Goal: Task Accomplishment & Management: Manage account settings

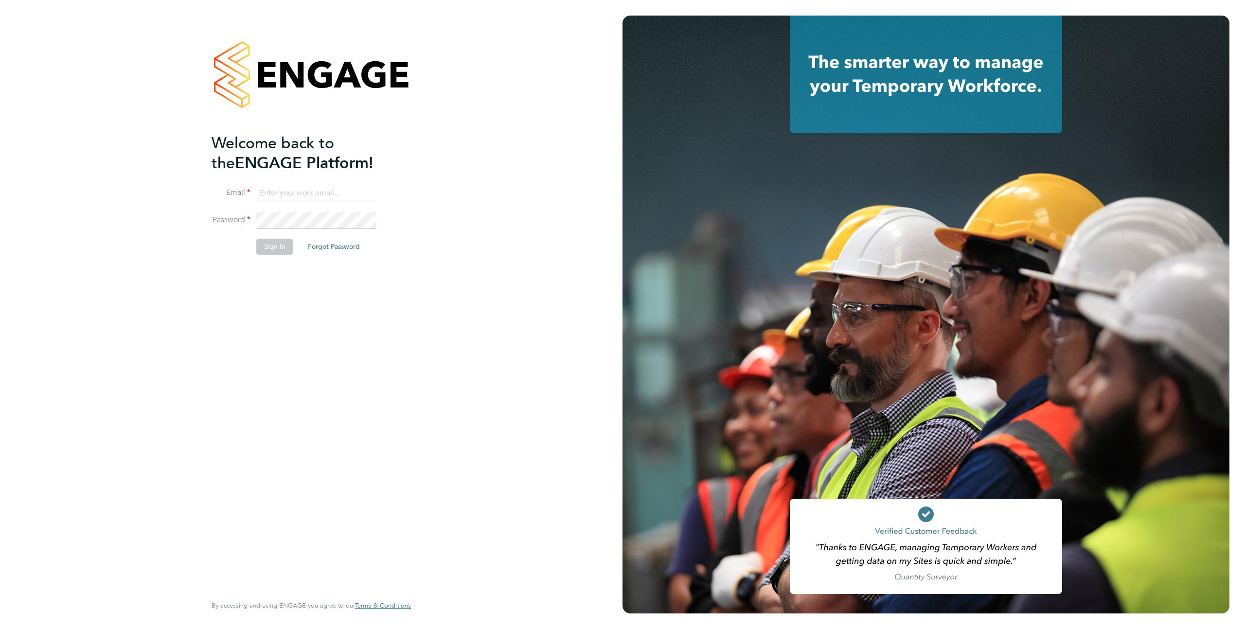
click at [273, 195] on input at bounding box center [316, 194] width 120 height 18
type input "supportuser4@engagetech.com"
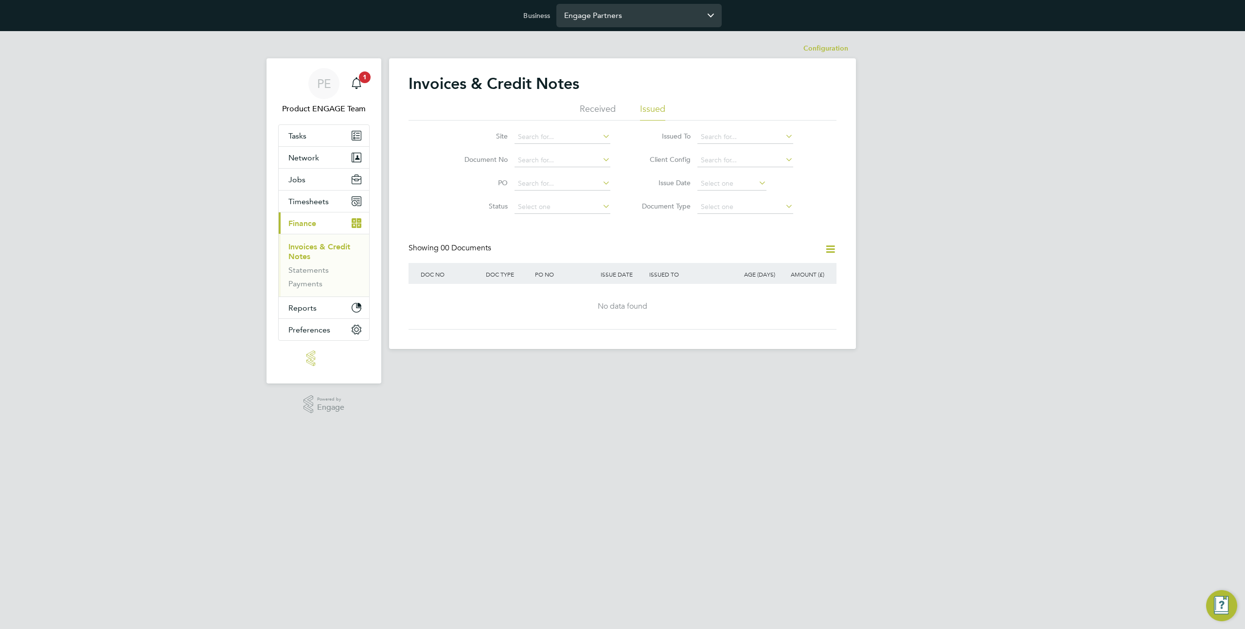
click at [634, 14] on input "Engage Partners" at bounding box center [638, 15] width 165 height 23
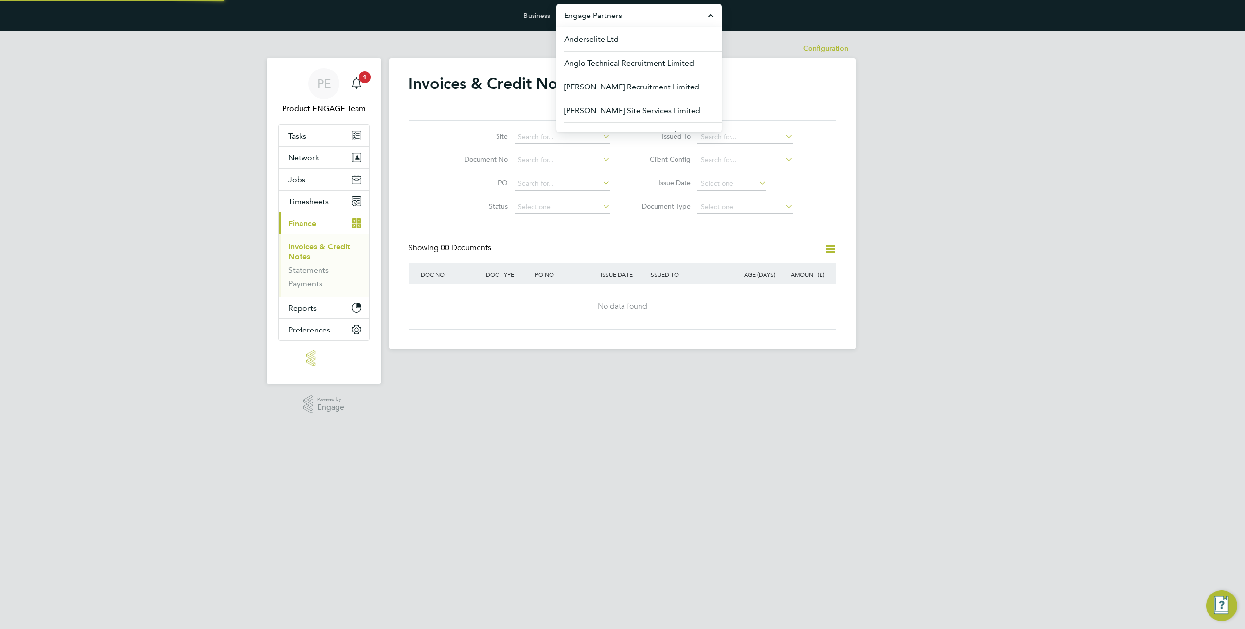
click at [634, 14] on input "Engage Partners" at bounding box center [638, 15] width 165 height 23
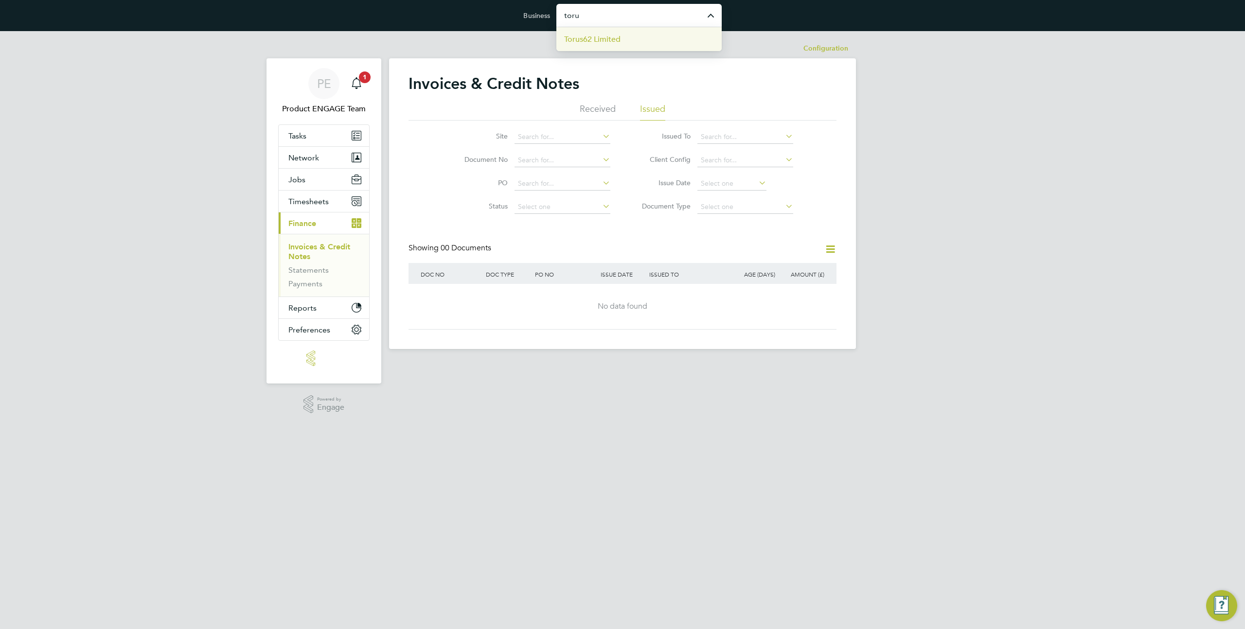
click at [597, 39] on span "Torus62 Limited" at bounding box center [592, 40] width 56 height 12
type input "Torus62 Limited"
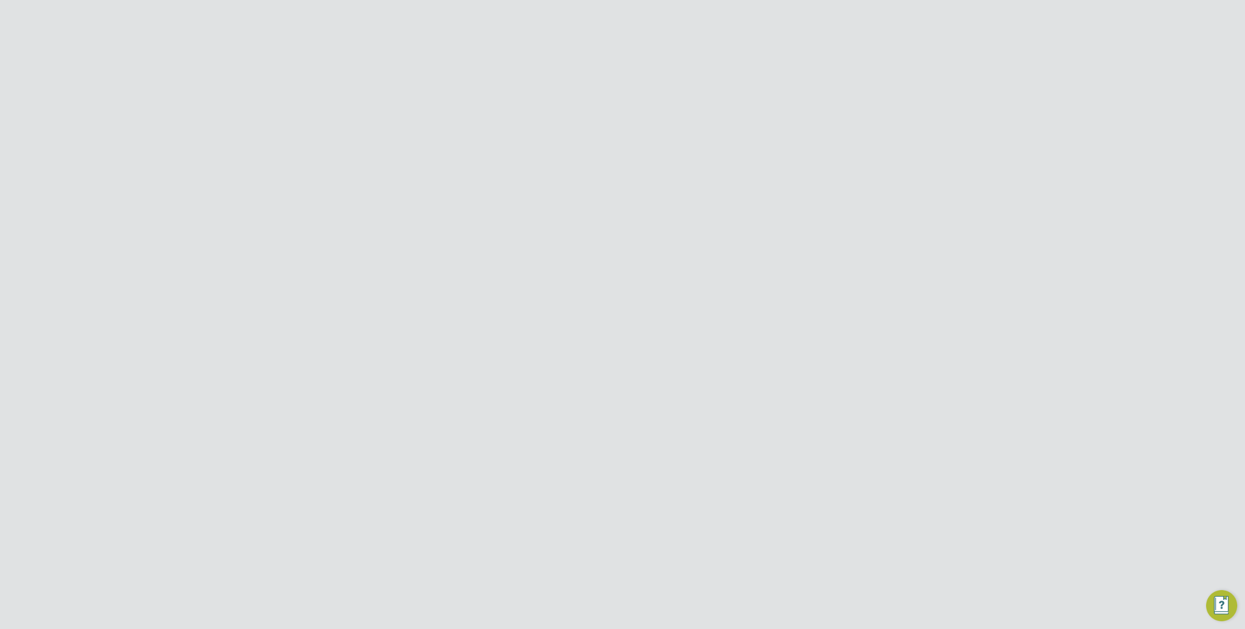
click at [305, 197] on button "Jobs" at bounding box center [324, 201] width 90 height 21
click at [301, 241] on link "Vacancies" at bounding box center [305, 238] width 35 height 9
click at [641, 313] on div "V124198 Housing - Income Admin Officer Temporary Torus62 Limited Elaine Ball BC…" at bounding box center [622, 303] width 428 height 34
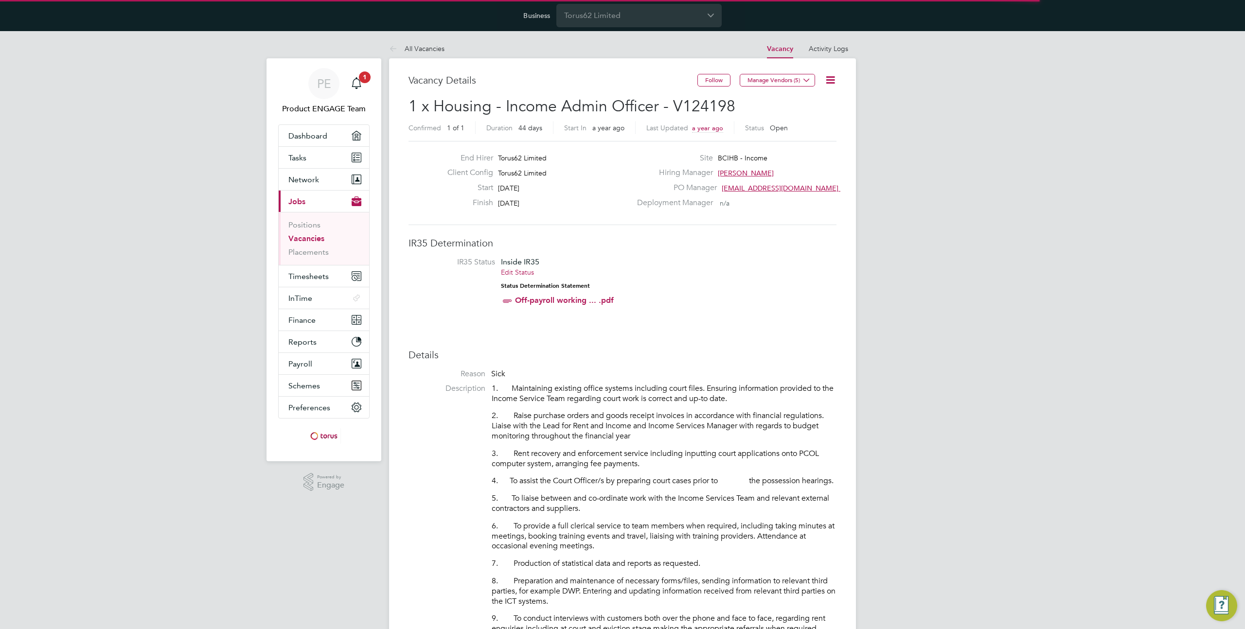
click at [834, 79] on icon at bounding box center [830, 80] width 12 height 12
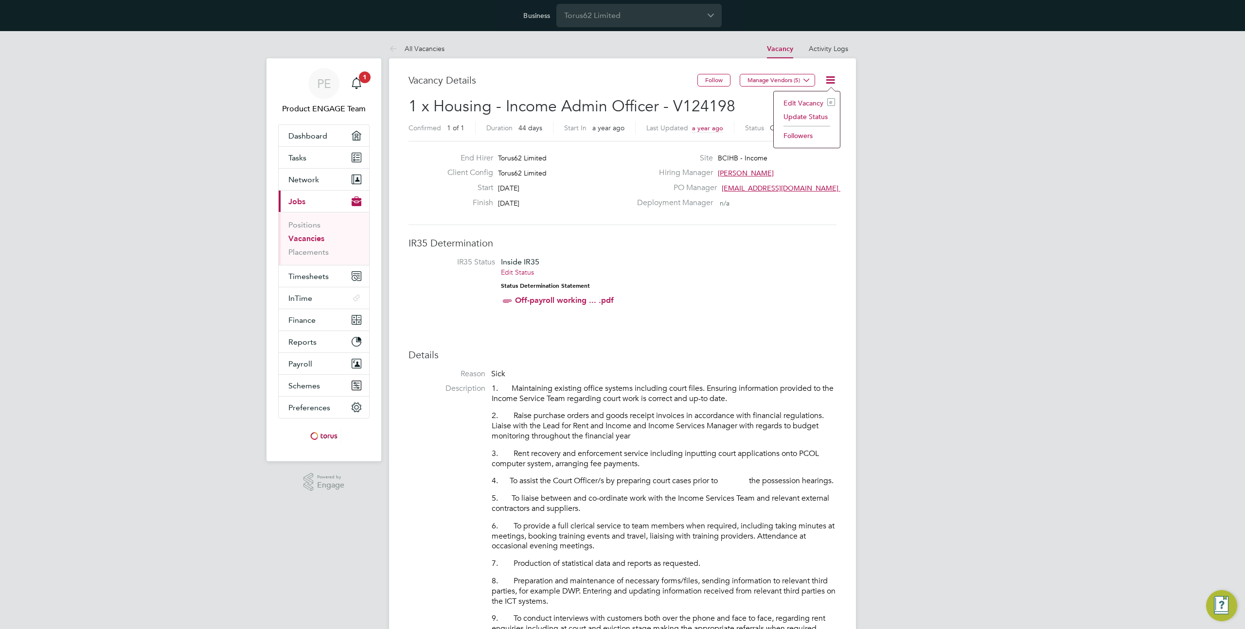
click at [312, 239] on link "Vacancies" at bounding box center [306, 238] width 36 height 9
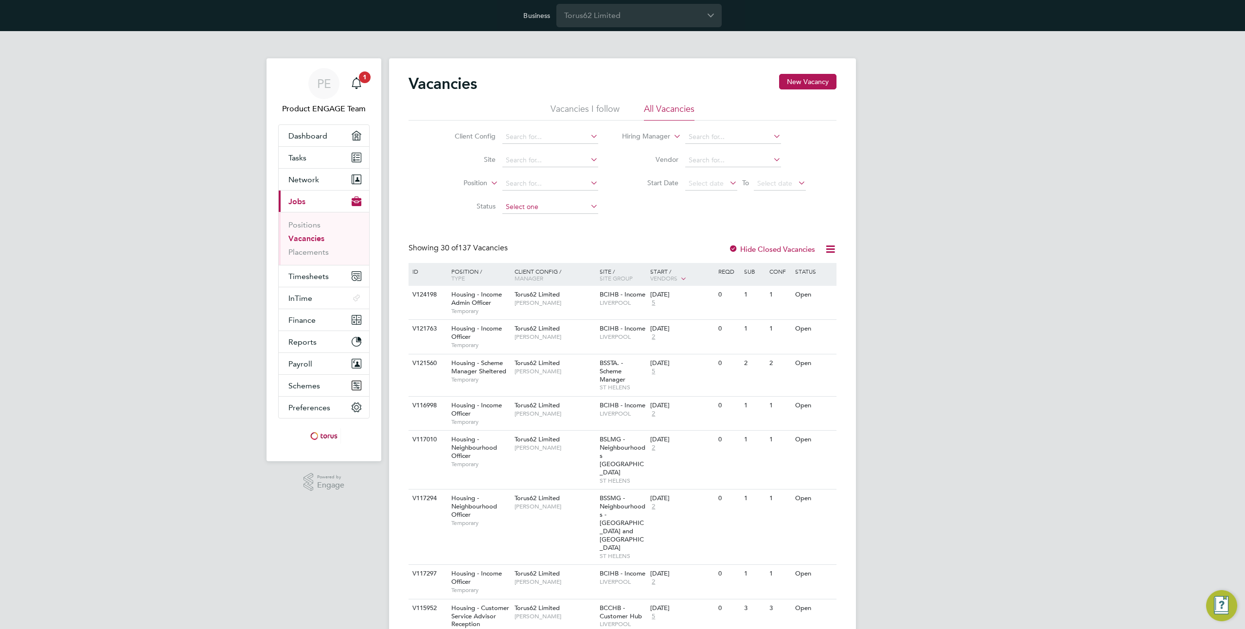
click at [510, 210] on input at bounding box center [550, 207] width 96 height 14
click at [525, 222] on li "Unapproved" at bounding box center [549, 220] width 97 height 13
type input "Unapproved"
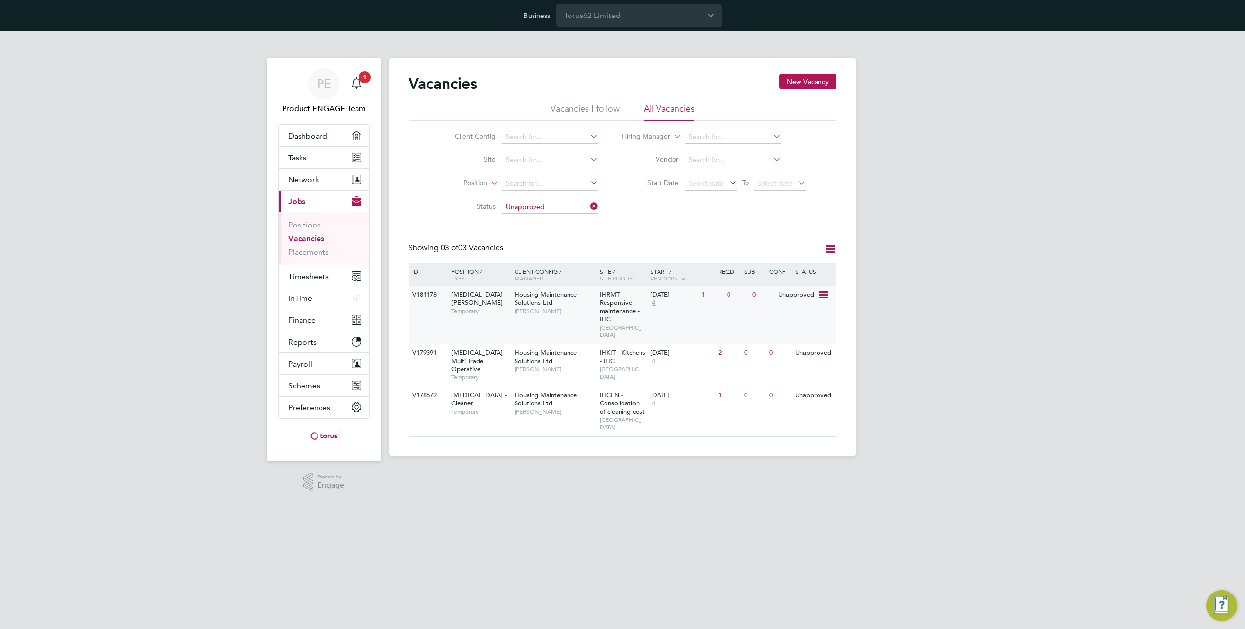
click at [582, 314] on span "[PERSON_NAME]" at bounding box center [554, 311] width 80 height 8
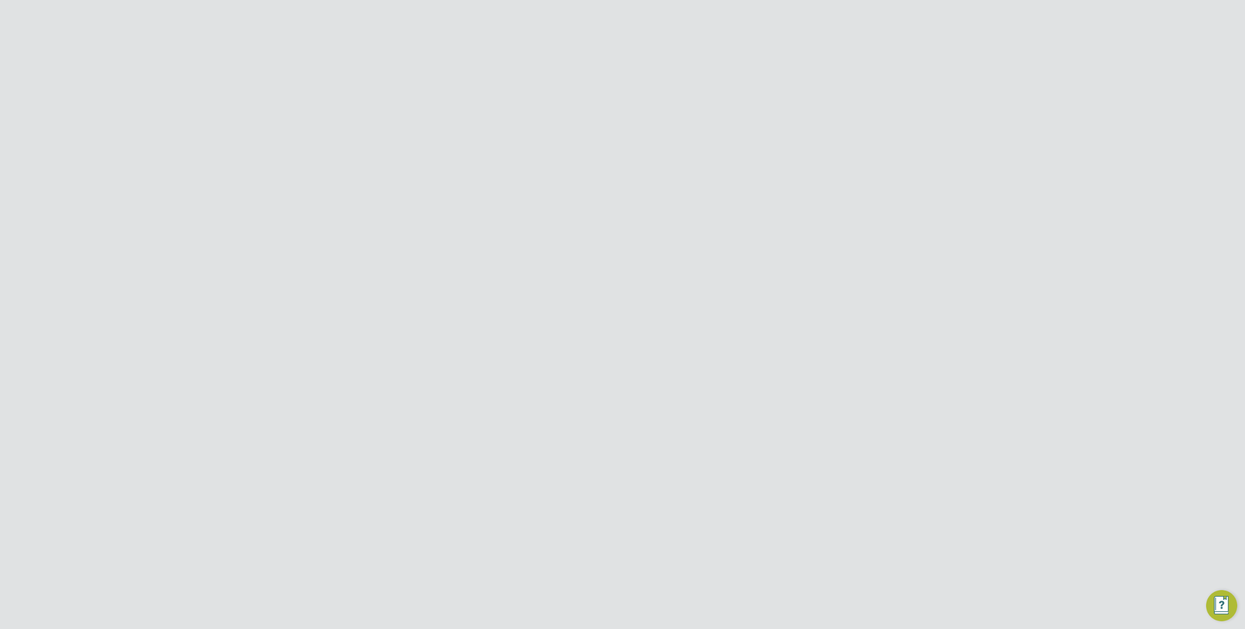
click at [831, 76] on icon at bounding box center [830, 80] width 12 height 12
click at [833, 85] on icon at bounding box center [830, 80] width 12 height 12
click at [832, 81] on icon at bounding box center [830, 80] width 12 height 12
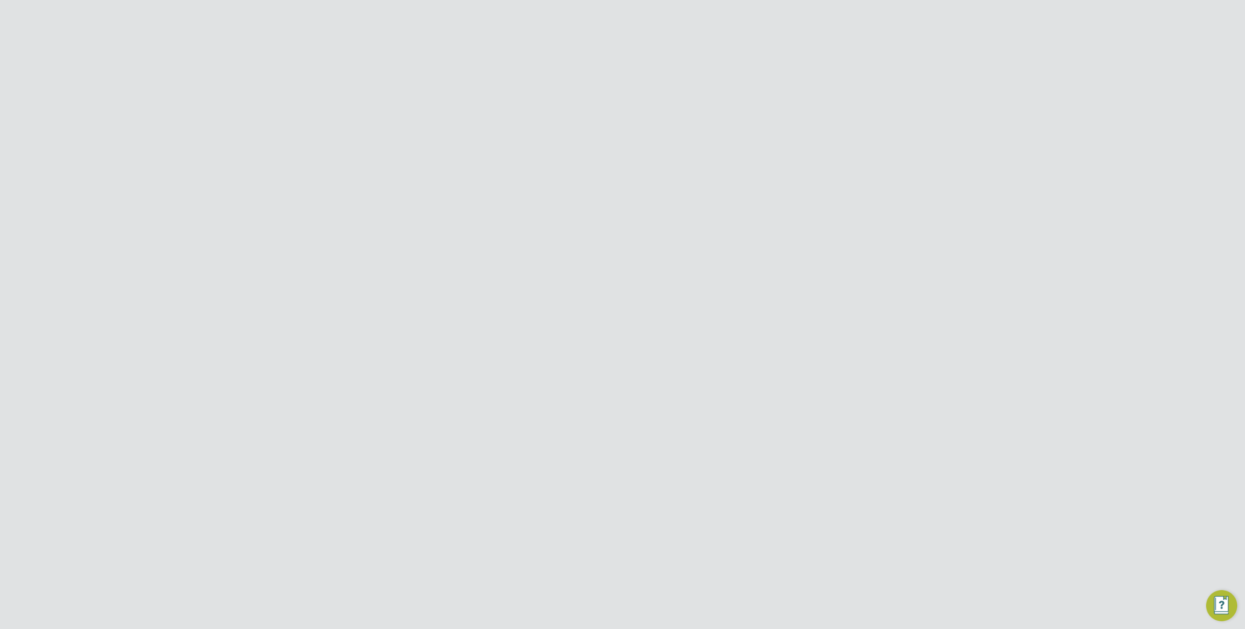
click at [830, 79] on icon at bounding box center [830, 80] width 12 height 12
